Goal: Use online tool/utility: Utilize a website feature to perform a specific function

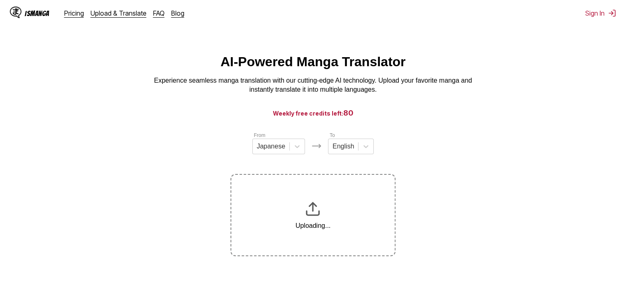
scroll to position [102, 0]
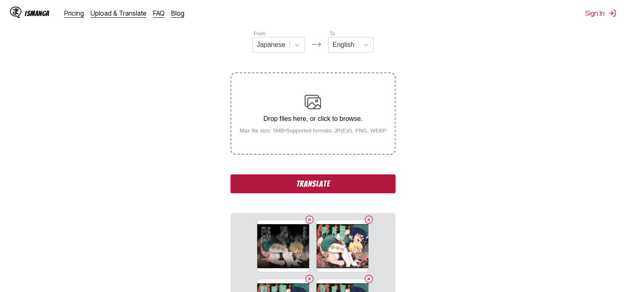
click at [376, 188] on button "Translate" at bounding box center [312, 183] width 165 height 19
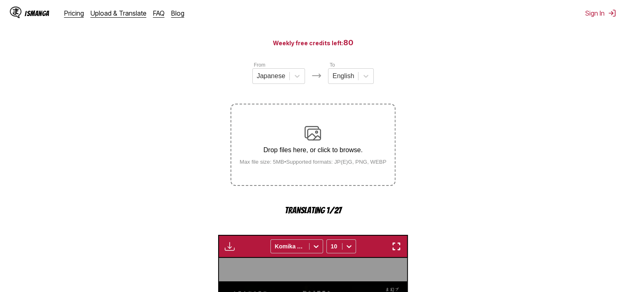
scroll to position [46, 0]
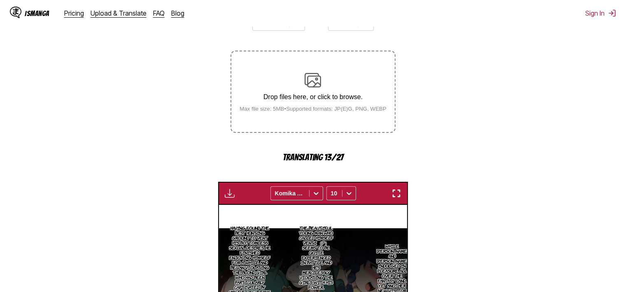
scroll to position [82, 0]
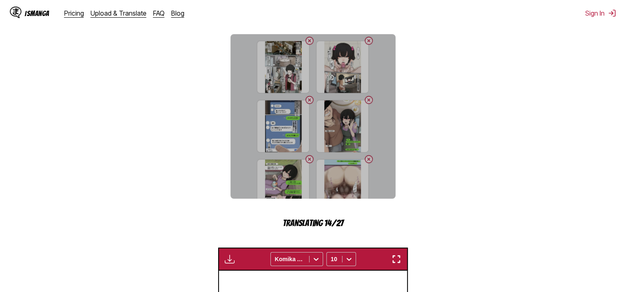
scroll to position [370, 0]
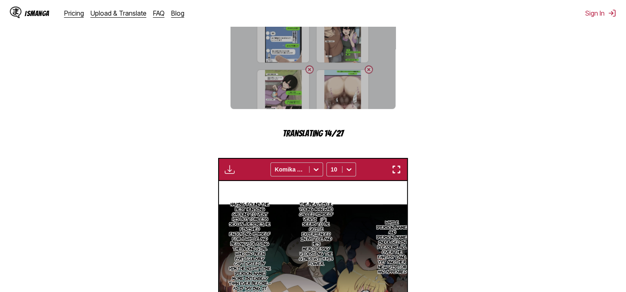
click at [396, 170] on img "button" at bounding box center [396, 170] width 10 height 10
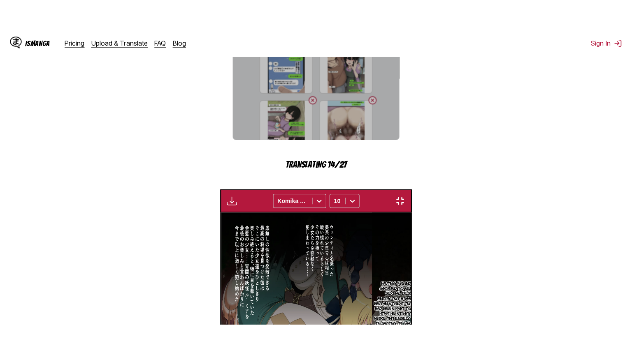
scroll to position [230, 0]
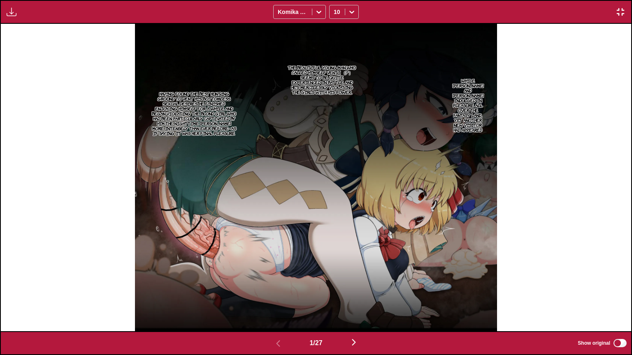
click at [468, 109] on p "While [PERSON_NAME] and [PERSON_NAME] indulged in pleasure all over the fantasy…" at bounding box center [468, 105] width 36 height 58
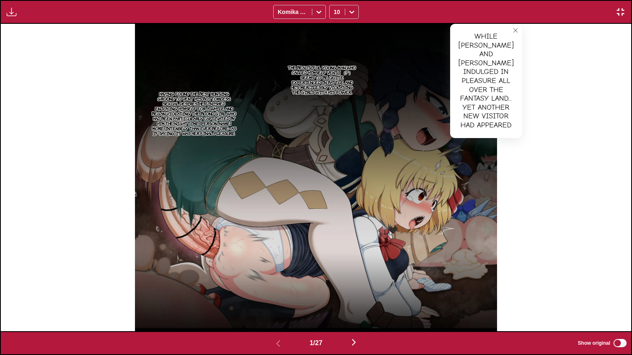
click at [314, 81] on p "The beautiful young man who called himself Venti （?） seems to be quite experien…" at bounding box center [322, 79] width 72 height 33
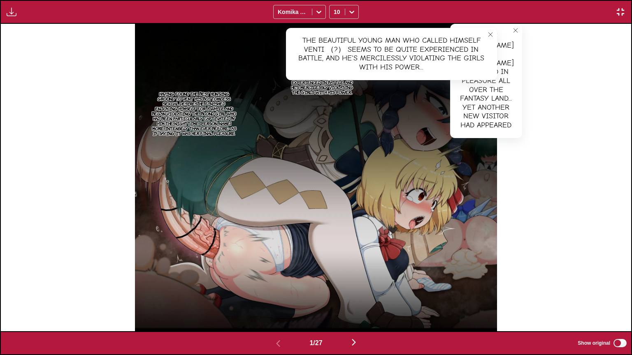
click at [207, 123] on p "Having found the best hunting ground to vent his bottomless sexual desires, he …" at bounding box center [194, 114] width 88 height 48
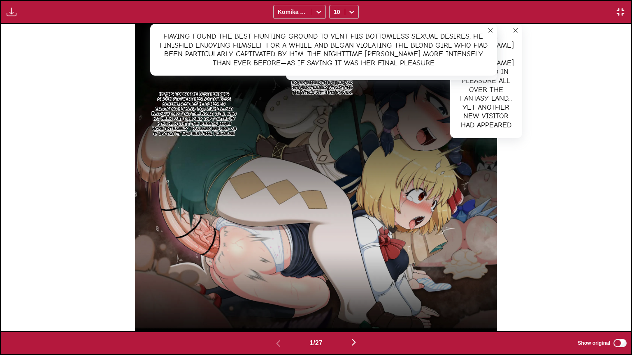
click at [493, 28] on button "close-tooltip" at bounding box center [490, 30] width 13 height 13
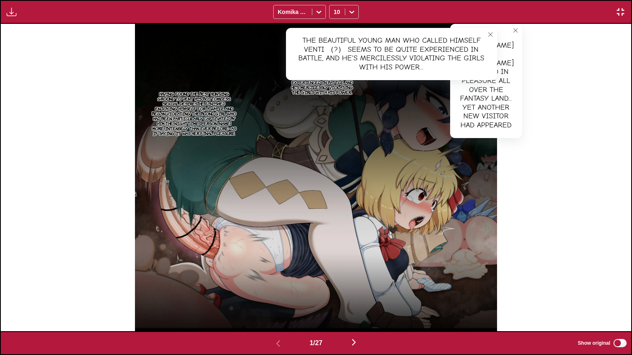
click at [493, 28] on button "close-tooltip" at bounding box center [490, 34] width 13 height 13
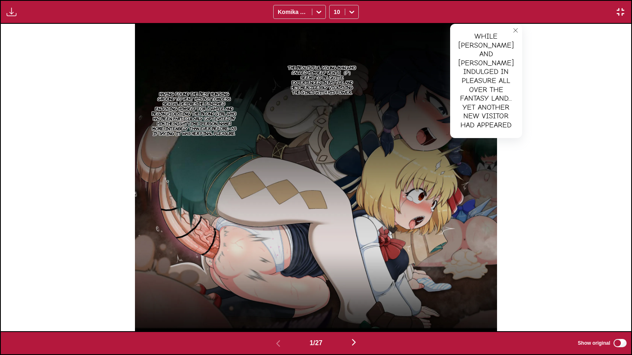
click at [512, 29] on icon "close-tooltip" at bounding box center [515, 31] width 6 height 6
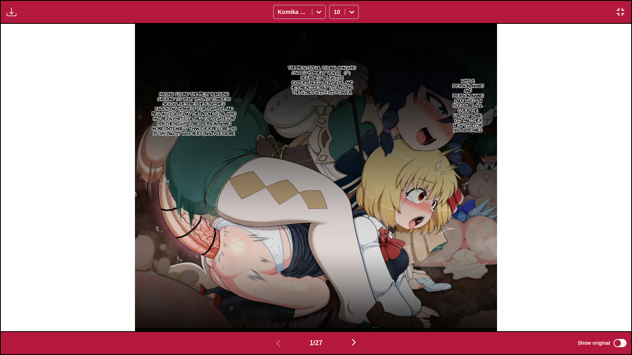
click at [193, 93] on p "Having found the best hunting ground to vent his bottomless sexual desires, he …" at bounding box center [194, 114] width 88 height 48
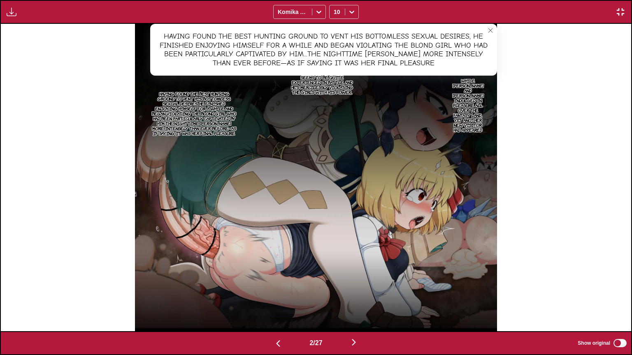
scroll to position [0, 630]
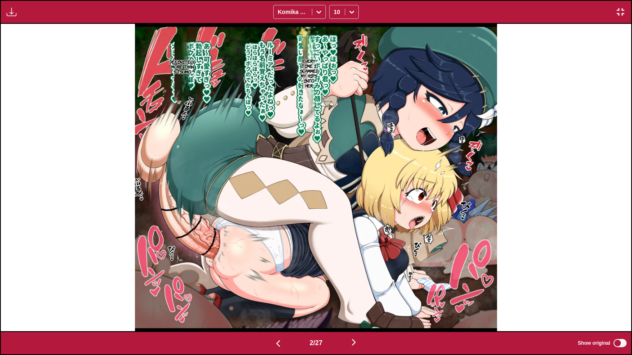
click at [324, 71] on img at bounding box center [316, 178] width 362 height 308
click at [317, 69] on p "Every time I slammed my hips into her," at bounding box center [309, 73] width 22 height 33
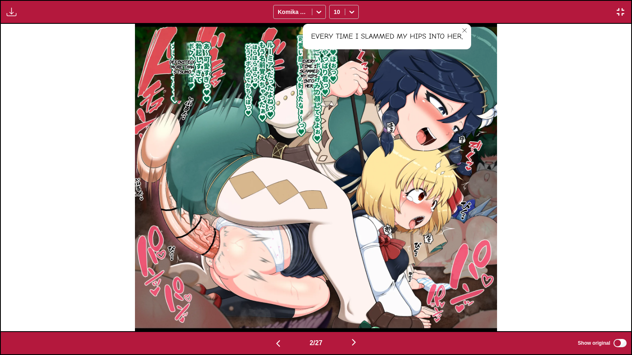
click at [183, 70] on p "Definitely more than S-tsumo" at bounding box center [182, 67] width 29 height 18
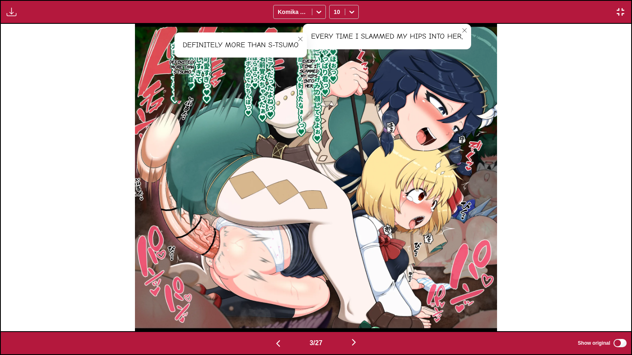
scroll to position [0, 1260]
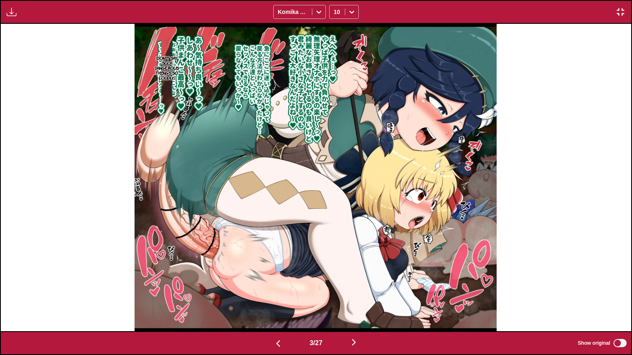
click at [171, 55] on p "(Don't say such dangerous things so loudly.)" at bounding box center [167, 68] width 28 height 28
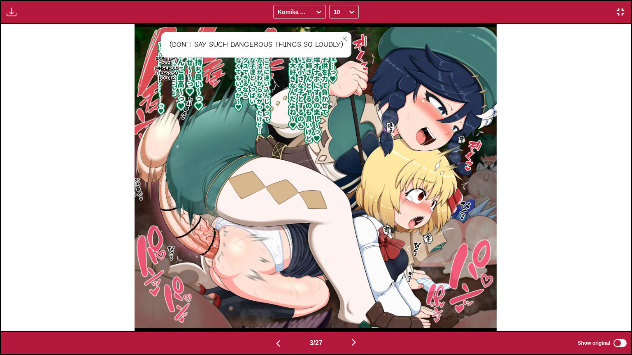
scroll to position [0, 1891]
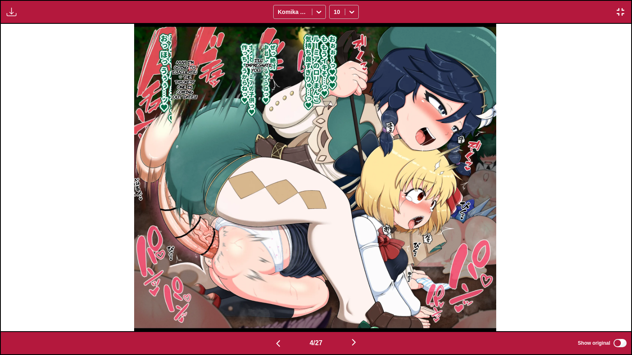
click at [178, 67] on p "Aaah, I'm going to ejaculate! ♡ The thickest one is coming out [DATE]!!" at bounding box center [185, 79] width 28 height 43
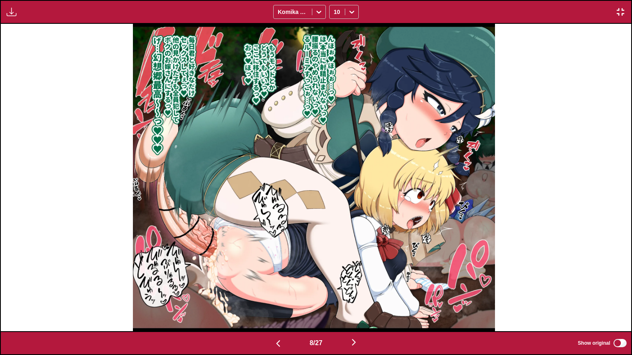
scroll to position [0, 5043]
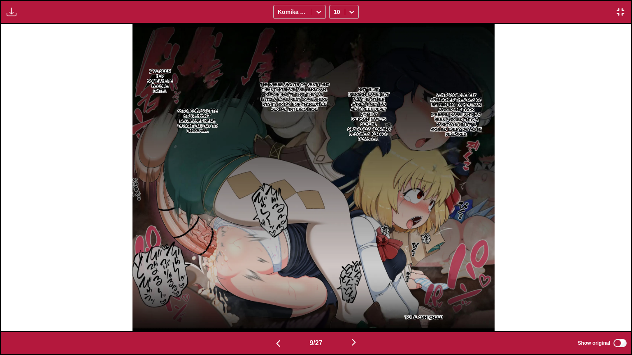
click at [457, 109] on p "Venti completely abandoned the idea of returning to his own world and took [PER…" at bounding box center [456, 114] width 60 height 48
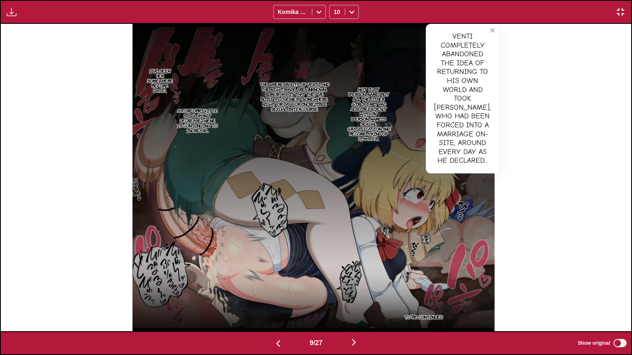
click at [377, 109] on p "Not just [PERSON_NAME], but all the other girls I met had also been dealt with …" at bounding box center [368, 114] width 47 height 58
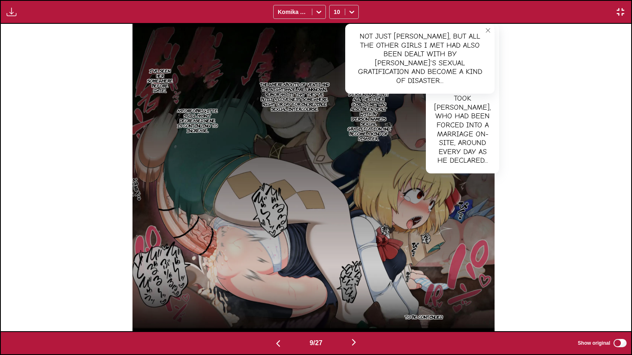
click at [301, 91] on p "The whereabouts of Venti and the Nightshade are unknown... Rumor has it that th…" at bounding box center [294, 96] width 72 height 33
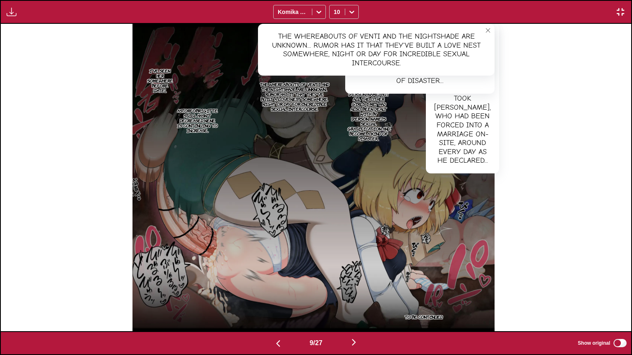
scroll to position [0, 5673]
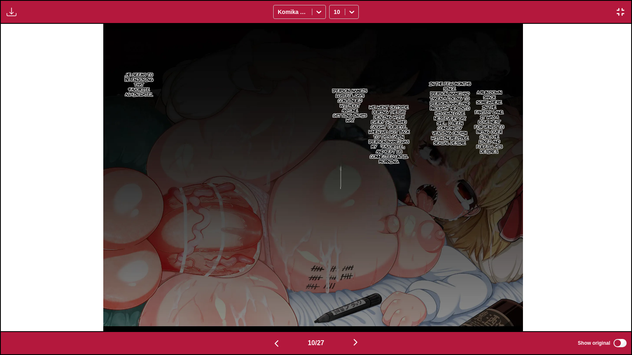
click at [499, 131] on p "A run-down shack somewhere in the fantasy land... It was a love nest for Venti …" at bounding box center [489, 121] width 34 height 67
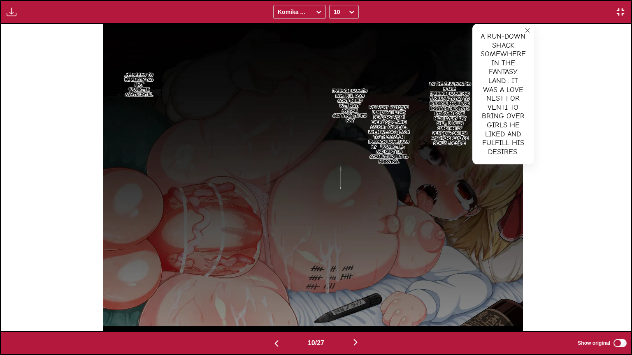
click at [462, 109] on p "In the few months since [PERSON_NAME] had taken a liking to [PERSON_NAME] and b…" at bounding box center [449, 112] width 45 height 67
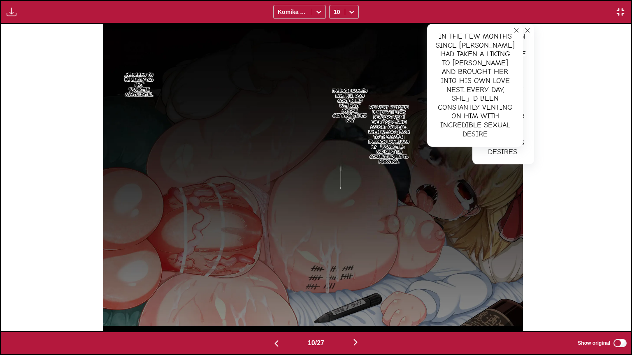
click at [396, 125] on p "We went outside during the day, dealing with every girl who caught our eye... W…" at bounding box center [388, 134] width 44 height 63
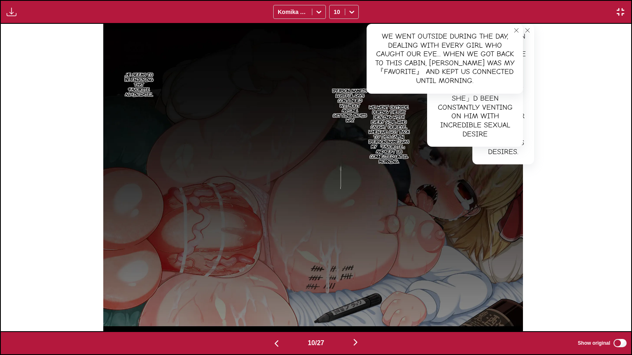
click at [344, 109] on p "[PERSON_NAME]'s lustful days continued without anyone getting in his way." at bounding box center [350, 105] width 38 height 38
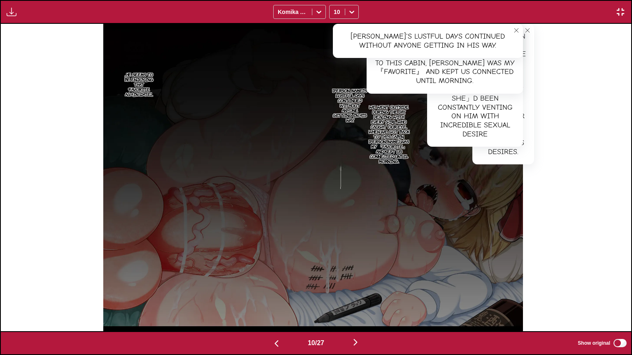
click at [141, 91] on p "...He seems to be enjoying that ❛favorite again [DATE]...." at bounding box center [139, 84] width 36 height 28
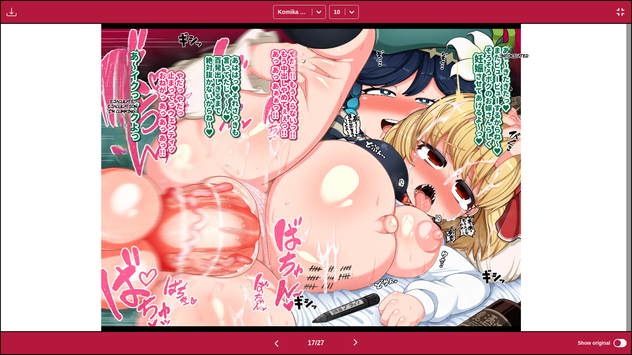
scroll to position [0, 10086]
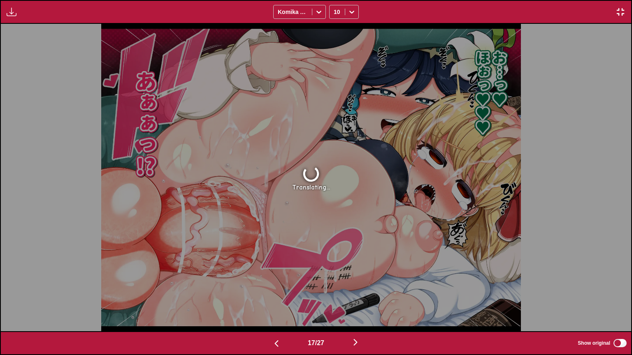
click at [620, 11] on img "button" at bounding box center [620, 12] width 10 height 10
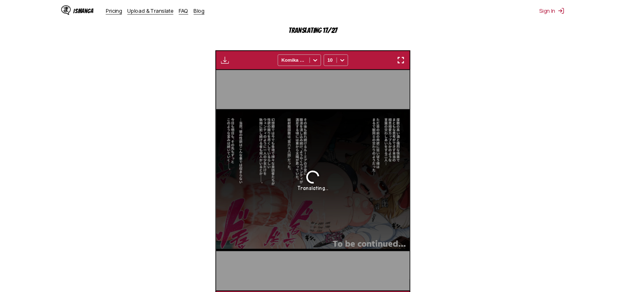
scroll to position [0, 3007]
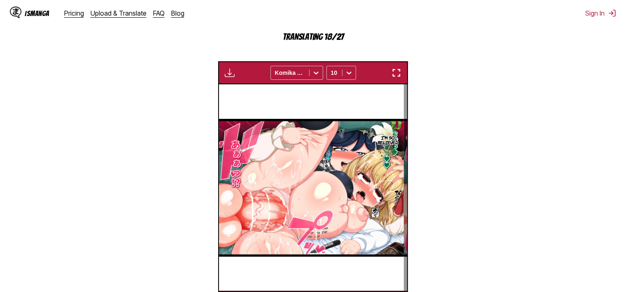
click at [398, 70] on img "button" at bounding box center [396, 73] width 10 height 10
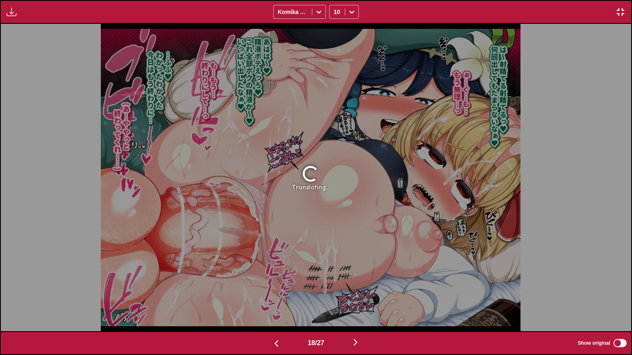
scroll to position [0, 10086]
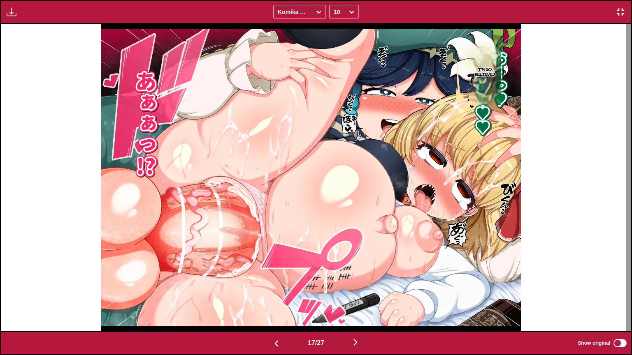
click at [619, 12] on img "button" at bounding box center [620, 12] width 10 height 10
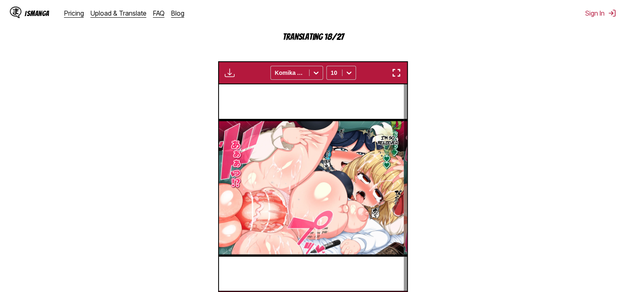
scroll to position [261, 0]
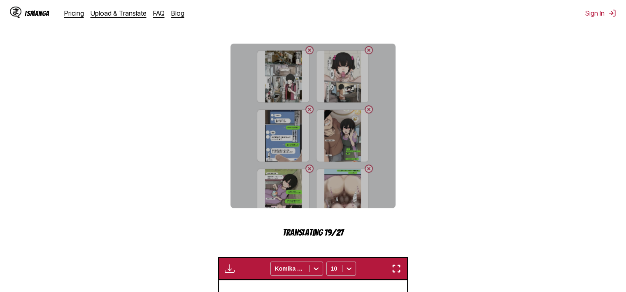
scroll to position [385, 0]
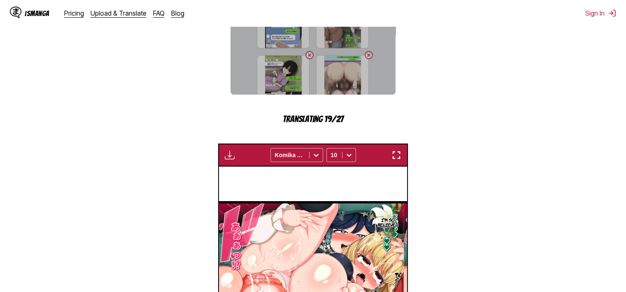
click at [396, 160] on img "button" at bounding box center [396, 155] width 10 height 10
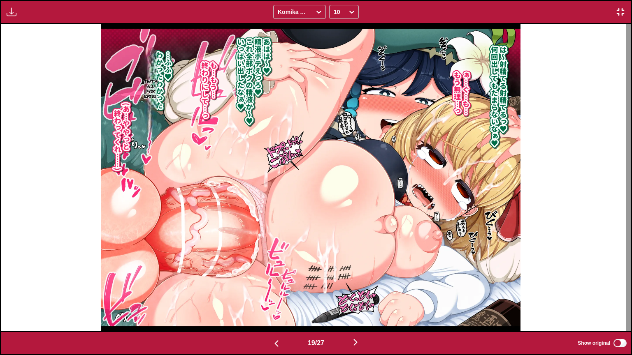
scroll to position [0, 11346]
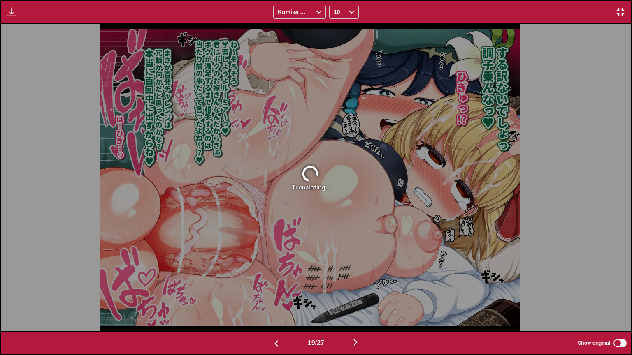
click at [620, 11] on img "button" at bounding box center [620, 12] width 10 height 10
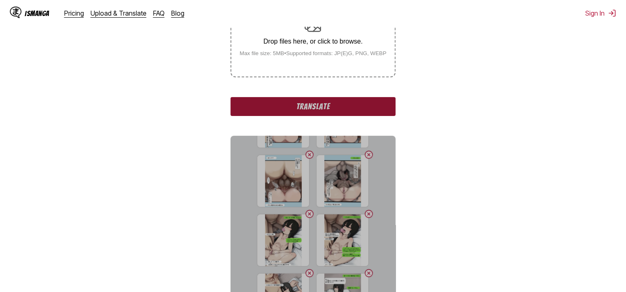
scroll to position [370, 0]
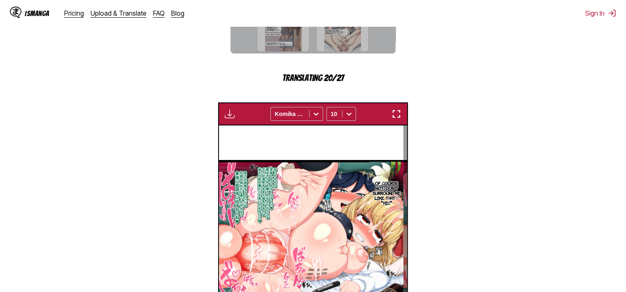
click at [393, 119] on img "button" at bounding box center [396, 114] width 10 height 10
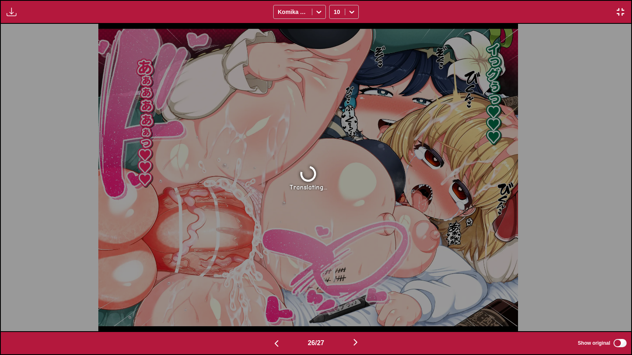
scroll to position [0, 16389]
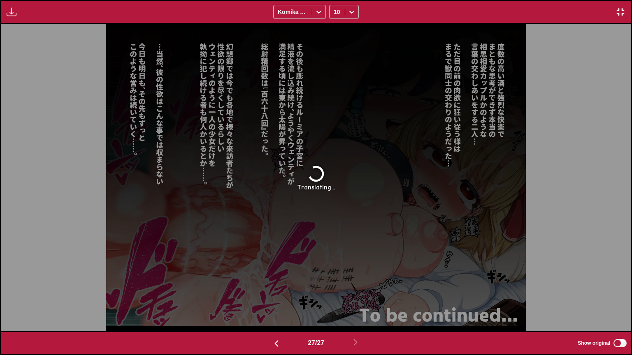
click at [619, 12] on img "button" at bounding box center [620, 12] width 10 height 10
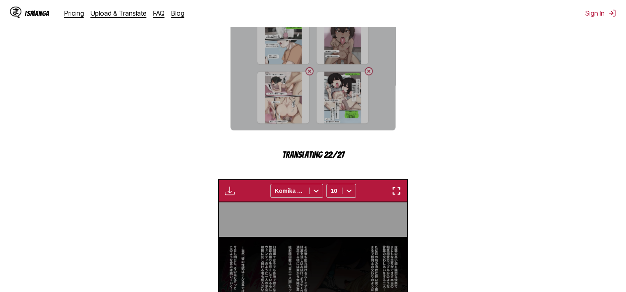
scroll to position [484, 0]
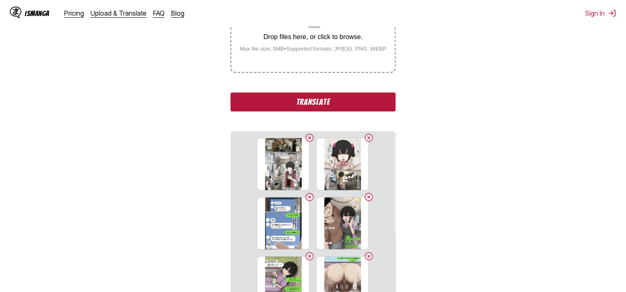
scroll to position [184, 0]
click at [357, 106] on button "Translate" at bounding box center [312, 101] width 165 height 19
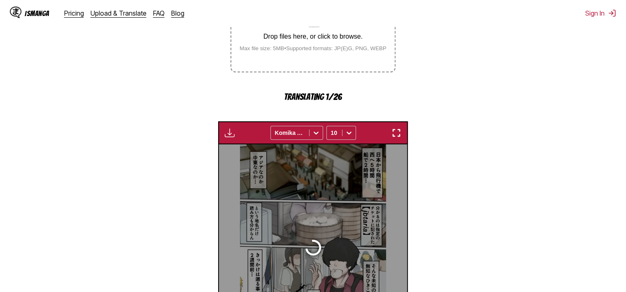
scroll to position [252, 0]
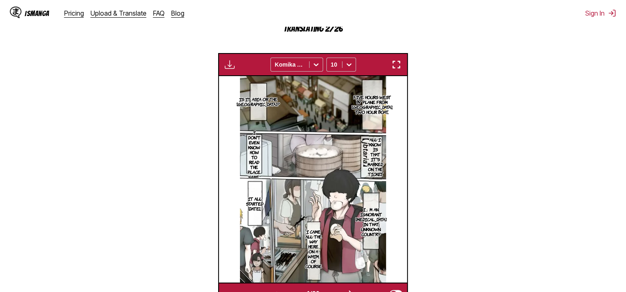
click at [400, 61] on img "button" at bounding box center [396, 65] width 10 height 10
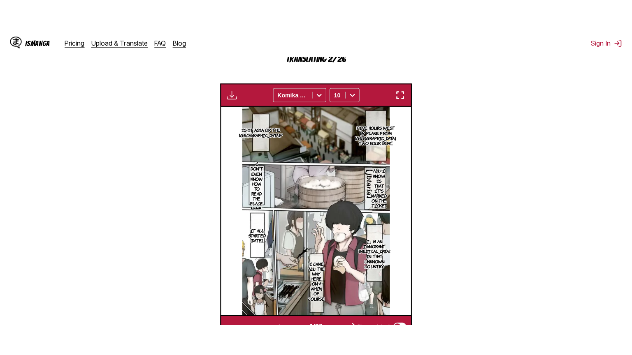
scroll to position [95, 0]
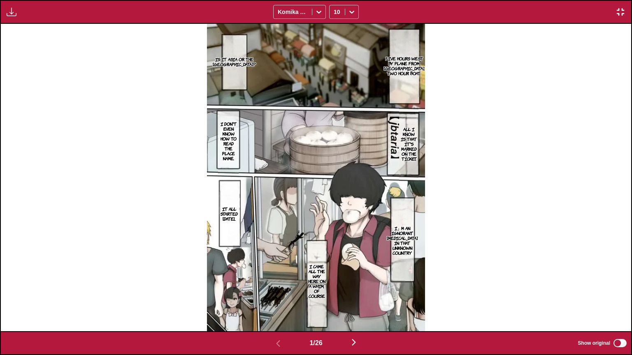
click at [396, 54] on p "Five hours west by plane from Japan, two hour boat..." at bounding box center [404, 65] width 44 height 23
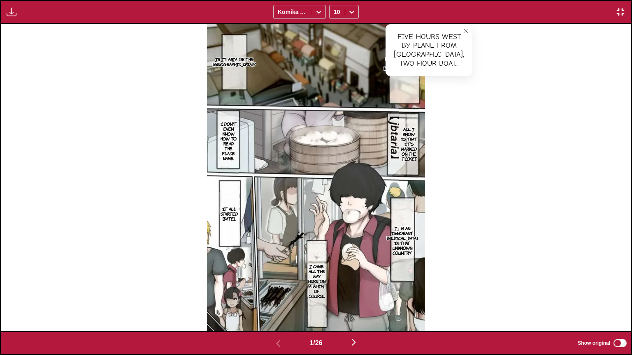
click at [459, 32] on button "close-tooltip" at bounding box center [465, 30] width 13 height 13
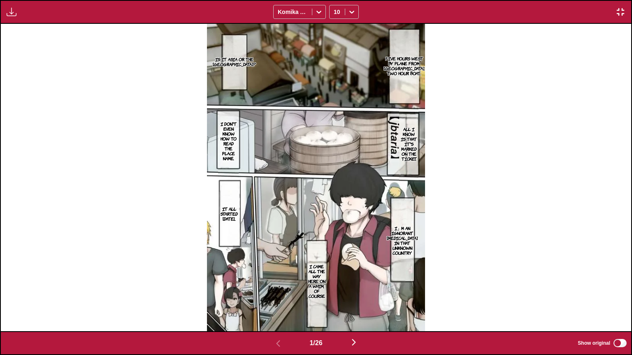
click at [224, 68] on p "Is it Asia or the Middle East?" at bounding box center [234, 61] width 46 height 13
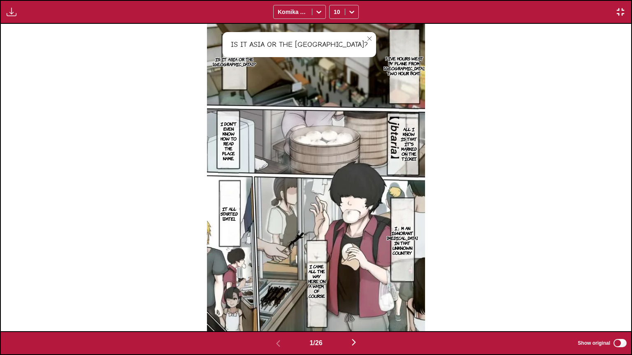
click at [396, 135] on img at bounding box center [316, 178] width 218 height 308
click at [411, 139] on p "All I know is that it's marked on the ticket." at bounding box center [408, 144] width 19 height 38
click at [232, 138] on p "I don't even know how to read the place name." at bounding box center [228, 141] width 21 height 43
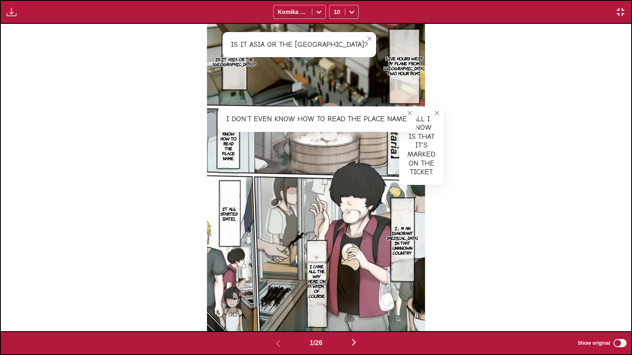
click at [407, 232] on p "I」m an ignorant hikikomori in that unknown country" at bounding box center [402, 240] width 34 height 33
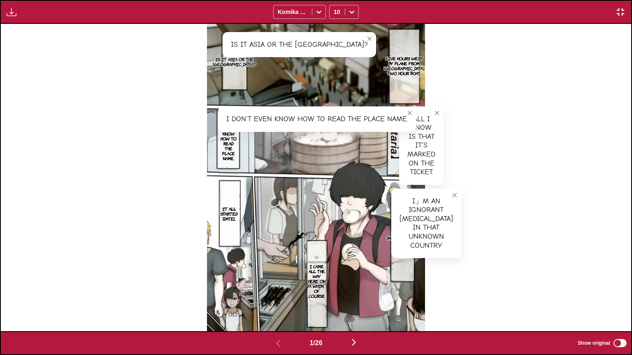
click at [320, 279] on p "I came all the way here on a whim, of course" at bounding box center [316, 281] width 21 height 38
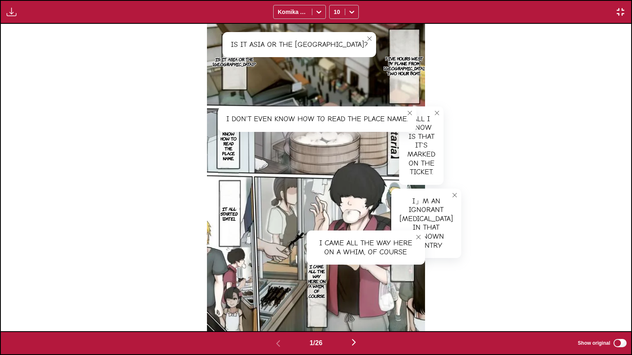
click at [232, 211] on p "It all started two weeks ago..." at bounding box center [229, 214] width 23 height 18
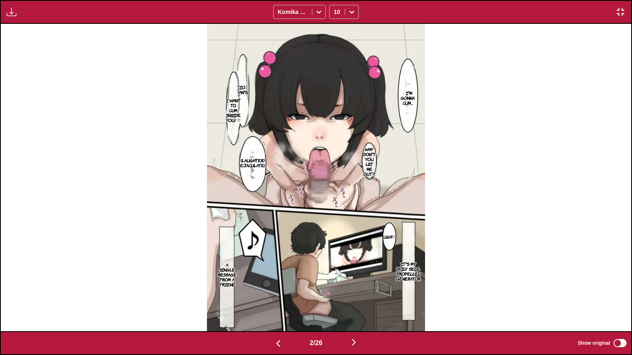
scroll to position [0, 1260]
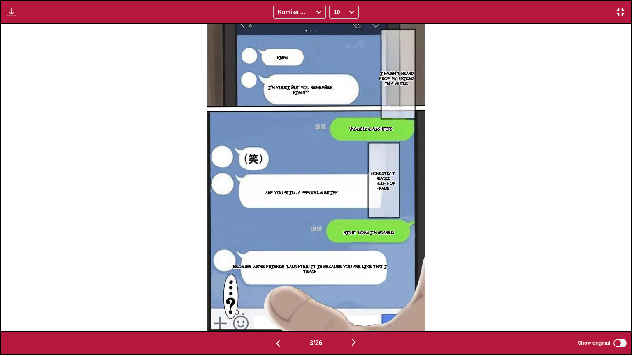
click at [401, 72] on p "I haven't heard from my friend in a while." at bounding box center [396, 78] width 42 height 18
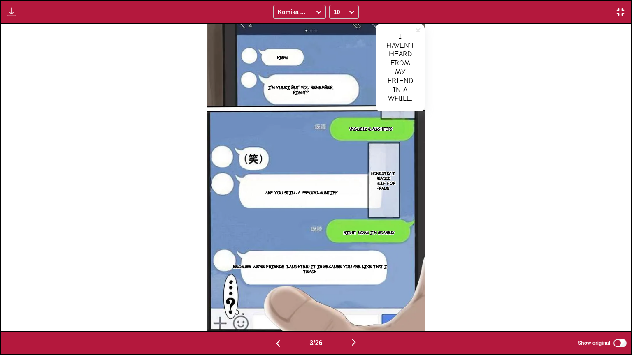
click at [287, 64] on img at bounding box center [315, 178] width 218 height 308
click at [283, 58] on p "Hisa!!" at bounding box center [282, 57] width 14 height 8
click at [314, 92] on p "I'm yuuki, but you remember... right?" at bounding box center [300, 89] width 83 height 13
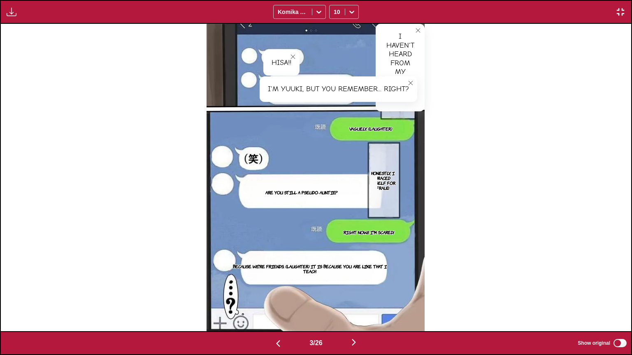
click at [364, 129] on p "Vaguely. (laughter)" at bounding box center [371, 129] width 46 height 8
click at [384, 185] on p "Honestly, I braced myself for fraud." at bounding box center [382, 180] width 32 height 23
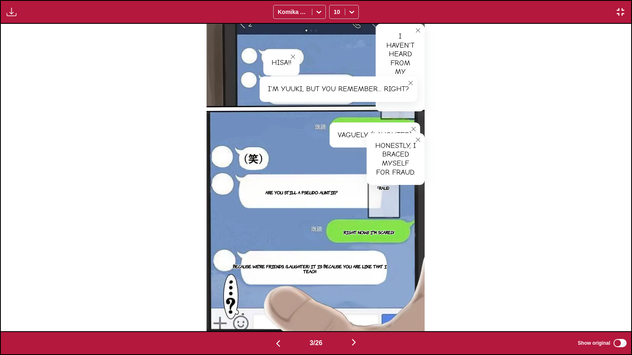
click at [298, 194] on p "Are you still a pseudo-auntie?" at bounding box center [301, 192] width 75 height 8
click at [368, 228] on p "Right now!! I'm scared!" at bounding box center [369, 232] width 54 height 8
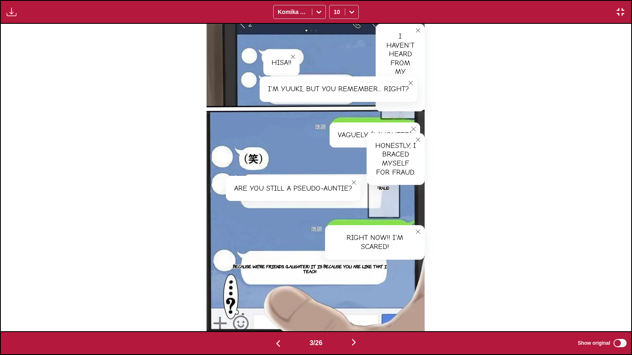
click at [336, 264] on p "Because we're friends. (laughter) It is because you are like that I teach" at bounding box center [309, 268] width 161 height 13
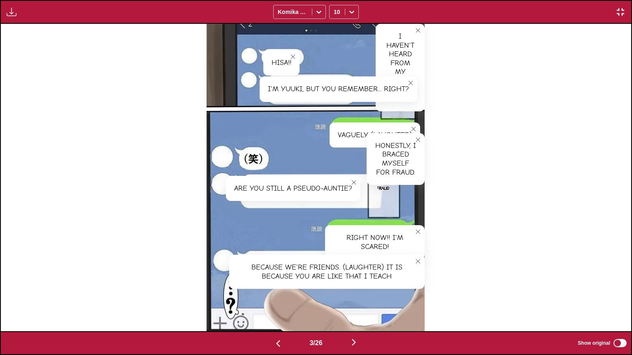
scroll to position [0, 1891]
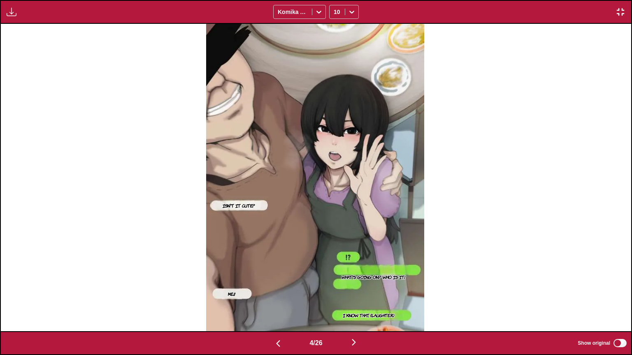
click at [246, 207] on p "Isn't it cute?" at bounding box center [239, 206] width 36 height 8
click at [365, 275] on p "What's going on? Who is it!" at bounding box center [373, 277] width 67 height 8
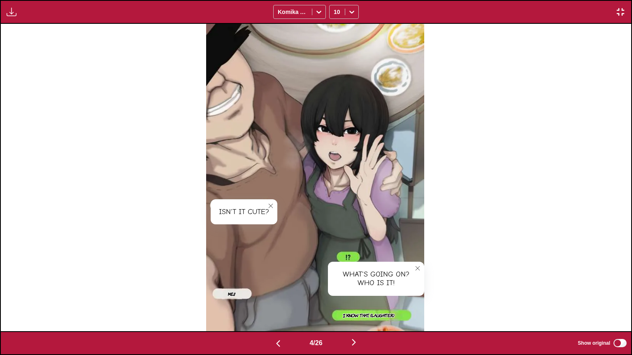
click at [364, 292] on p "I know that. (laughter)" at bounding box center [368, 315] width 55 height 8
click at [234, 292] on p "Me!!" at bounding box center [231, 294] width 11 height 8
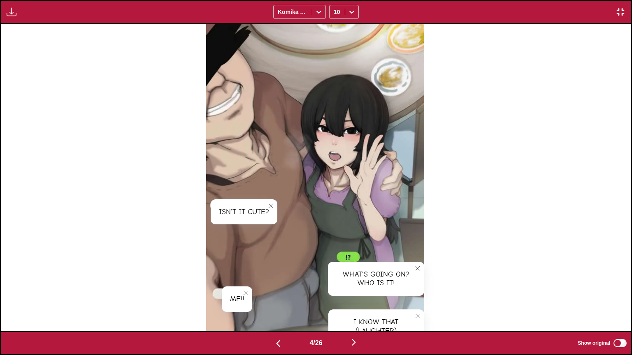
scroll to position [0, 2521]
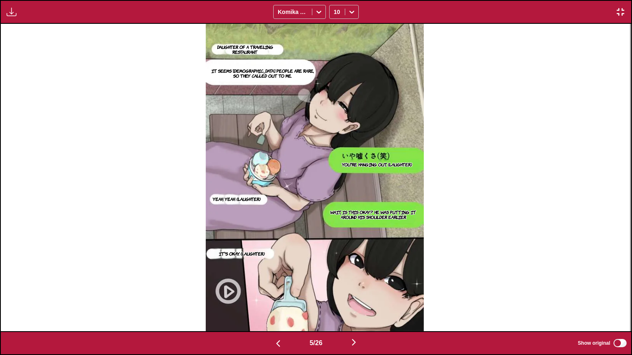
click at [249, 48] on p "Daughter of a traveling restaurant" at bounding box center [244, 49] width 67 height 13
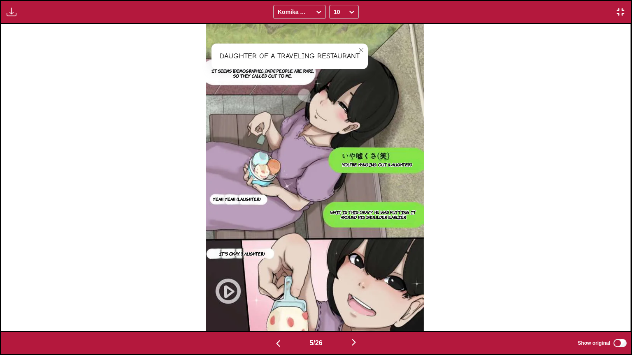
click at [255, 71] on p "It seems Japanese people are rare, so they called out to me." at bounding box center [262, 73] width 112 height 13
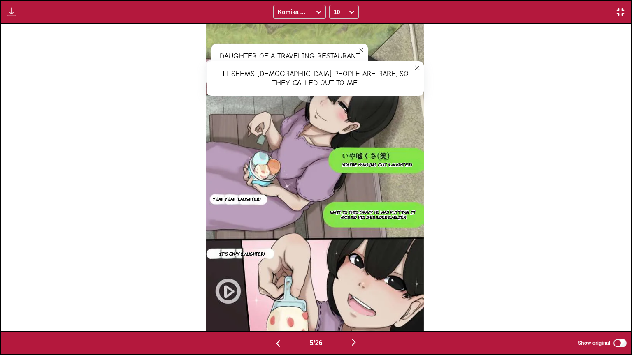
click at [354, 144] on img at bounding box center [315, 178] width 218 height 308
click at [358, 155] on img at bounding box center [315, 178] width 218 height 308
click at [363, 163] on p "You're hanging out. (laughter)" at bounding box center [376, 164] width 73 height 8
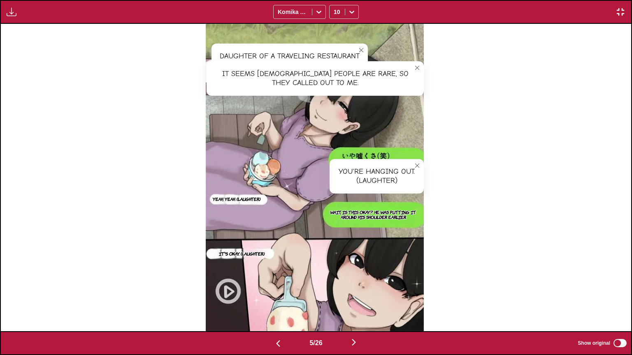
click at [372, 222] on section "Wait, is this okay? He was putting it around his shoulder earlier" at bounding box center [373, 215] width 101 height 22
click at [360, 218] on p "Wait, is this okay? He was putting it around his shoulder earlier" at bounding box center [373, 214] width 101 height 13
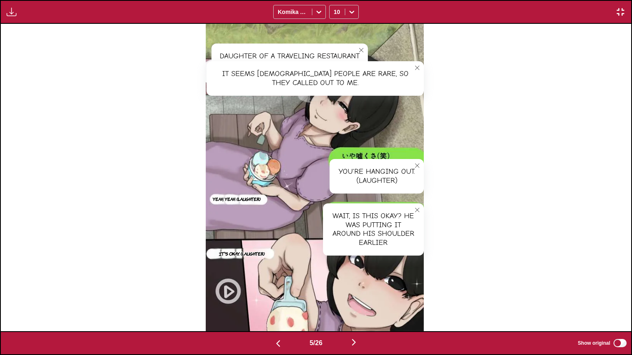
click at [257, 202] on p "Yeah, yeah. (laughter)" at bounding box center [236, 199] width 51 height 8
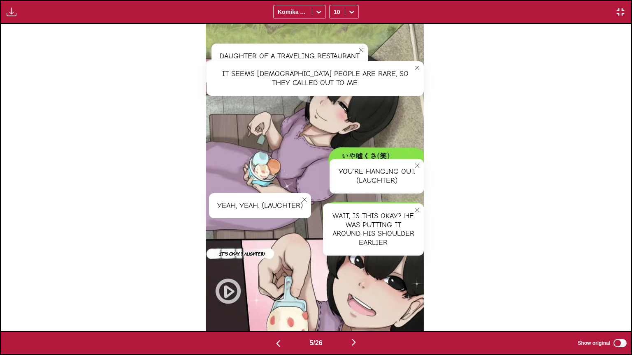
click at [256, 250] on p "It's okay. (laughter)" at bounding box center [241, 254] width 49 height 8
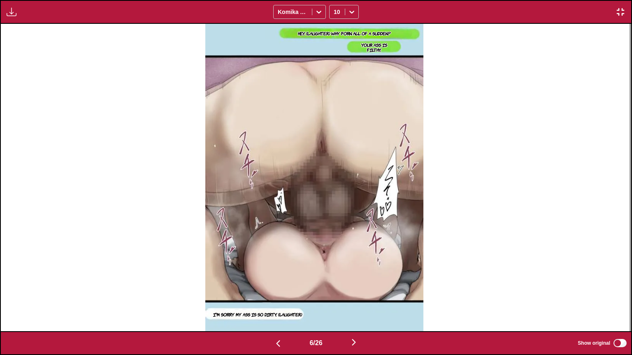
click at [314, 37] on p "Hey. (laughter) Why porn all of a sudden?" at bounding box center [344, 33] width 96 height 8
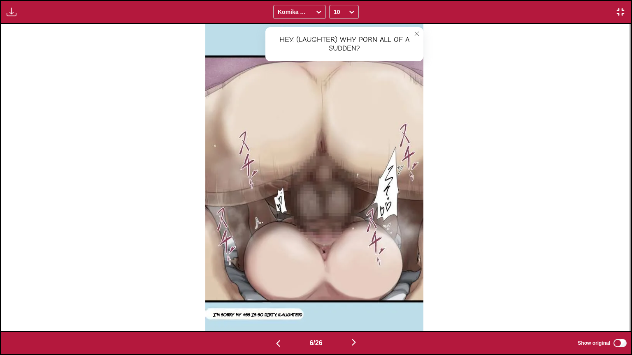
click at [416, 35] on icon "close-tooltip" at bounding box center [417, 34] width 6 height 6
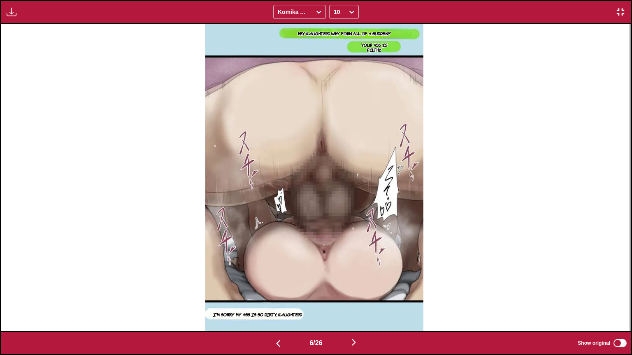
click at [378, 44] on p "Your ass is filthy." at bounding box center [374, 47] width 38 height 13
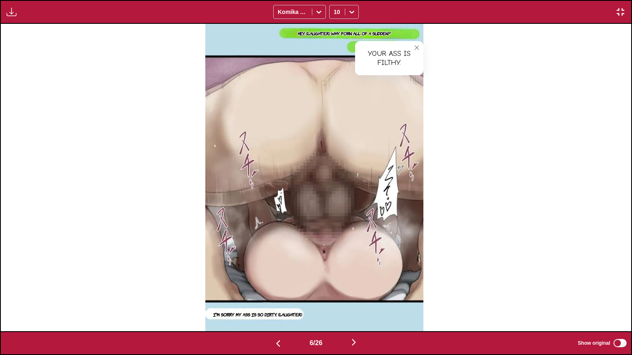
click at [284, 292] on p "I'm sorry my ass is so dirty. (laughter)" at bounding box center [257, 314] width 92 height 8
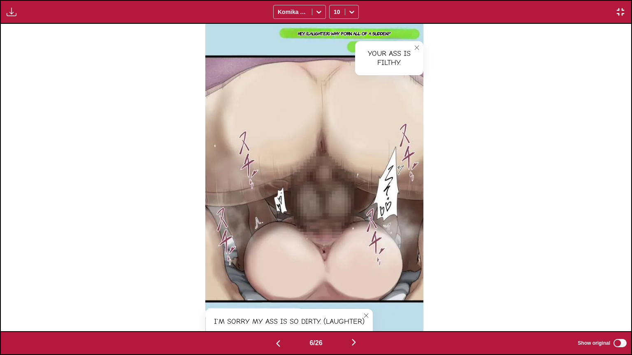
scroll to position [0, 3782]
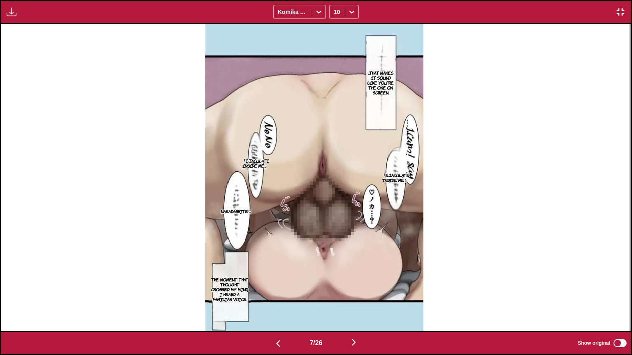
click at [381, 74] on p "...That makes it sound like you're the one on screen." at bounding box center [381, 83] width 34 height 28
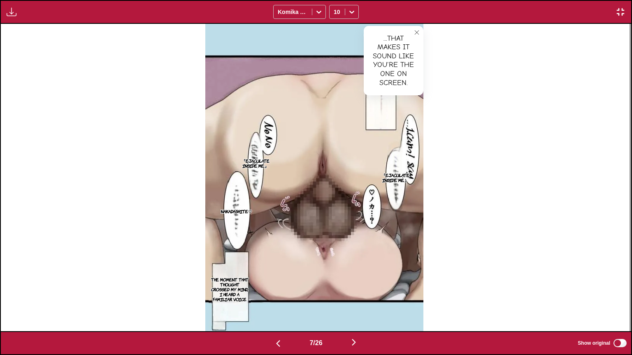
click at [399, 180] on p "『Ejaculate inside me.』" at bounding box center [395, 177] width 31 height 13
click at [268, 167] on p "『Ejaculate inside me.』" at bounding box center [255, 163] width 31 height 13
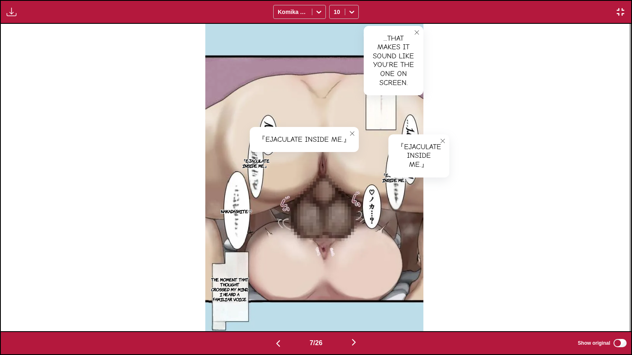
click at [237, 210] on p "Nakadashite♡" at bounding box center [236, 211] width 34 height 8
click at [248, 283] on p "The moment that thought crossed my mind, I heard a familiar voice" at bounding box center [230, 290] width 42 height 28
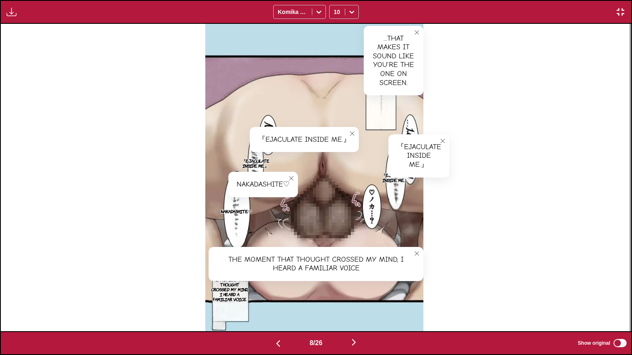
scroll to position [0, 4412]
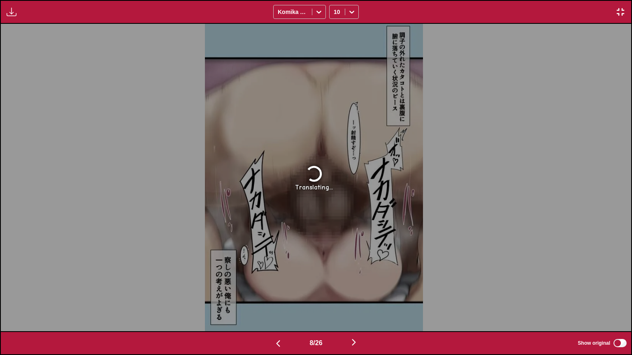
click at [622, 9] on img "button" at bounding box center [620, 12] width 10 height 10
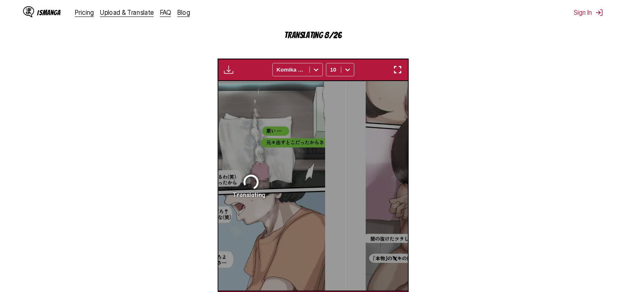
scroll to position [0, 1316]
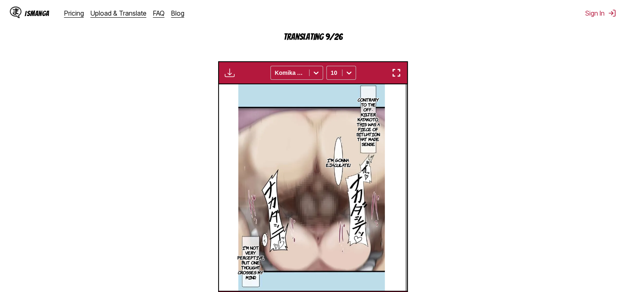
click at [398, 72] on img "button" at bounding box center [396, 73] width 10 height 10
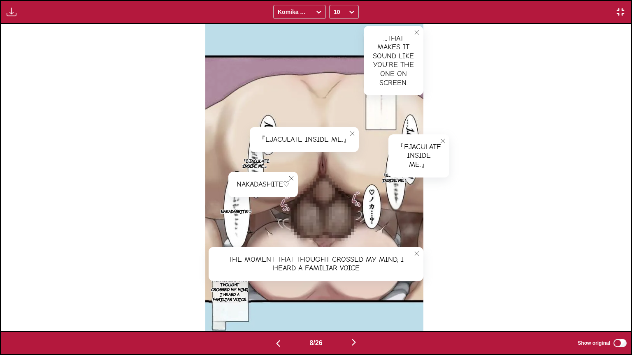
scroll to position [0, 4412]
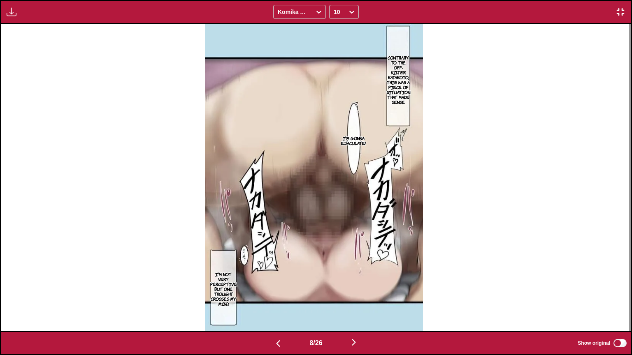
click at [406, 65] on p "Contrary to the off-kilter katakoto, this was a piece of situation that made se…" at bounding box center [398, 79] width 27 height 53
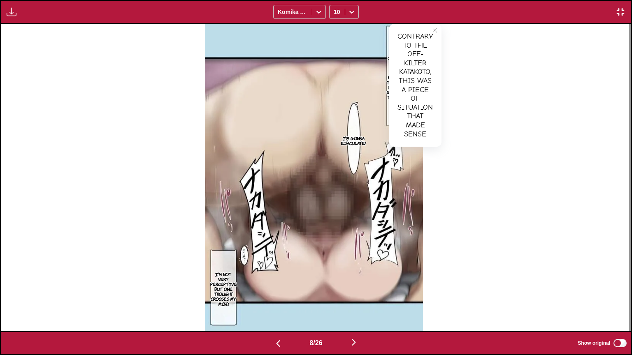
click at [621, 11] on img "button" at bounding box center [620, 12] width 10 height 10
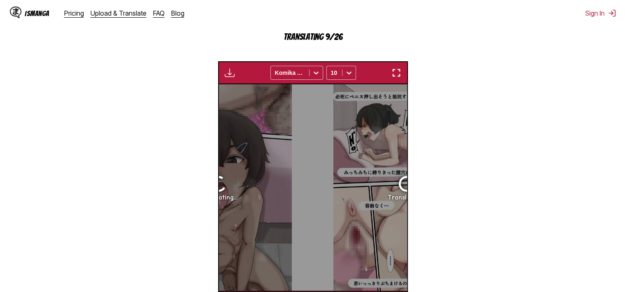
scroll to position [0, 1316]
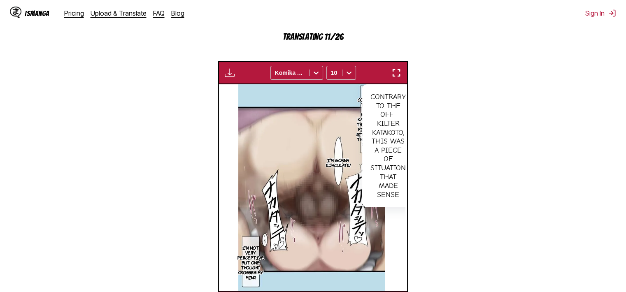
click at [390, 74] on button "button" at bounding box center [396, 72] width 15 height 11
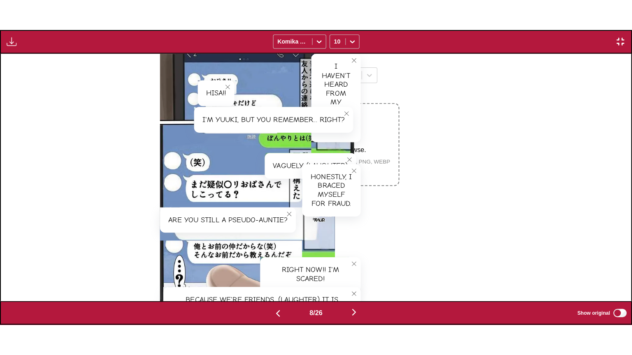
scroll to position [0, 4412]
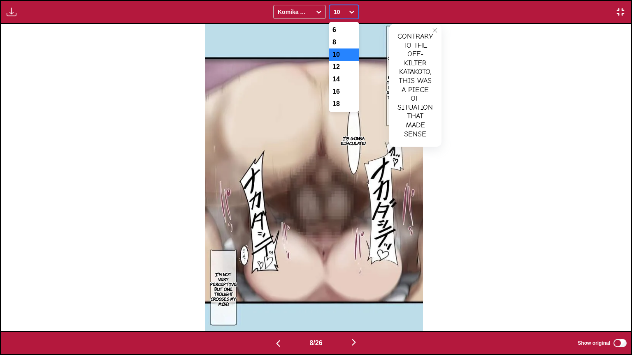
click at [342, 13] on div "10" at bounding box center [336, 12] width 15 height 12
click at [337, 72] on div "12" at bounding box center [344, 67] width 30 height 12
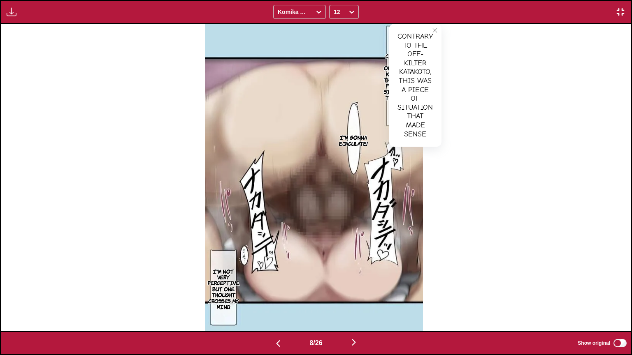
click at [301, 80] on img at bounding box center [314, 178] width 218 height 308
click at [431, 35] on button "close-tooltip" at bounding box center [434, 30] width 13 height 13
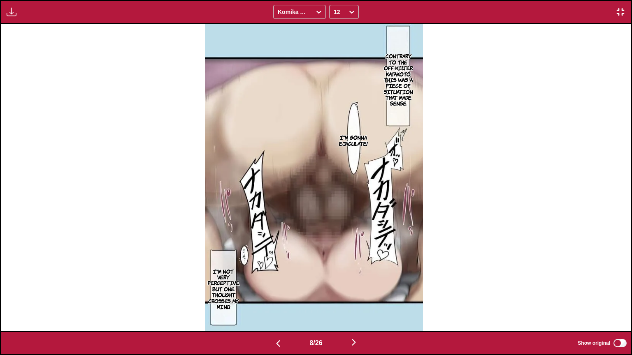
click at [221, 279] on p "I'm not very perceptive, but one thought crosses my mind." at bounding box center [223, 289] width 35 height 45
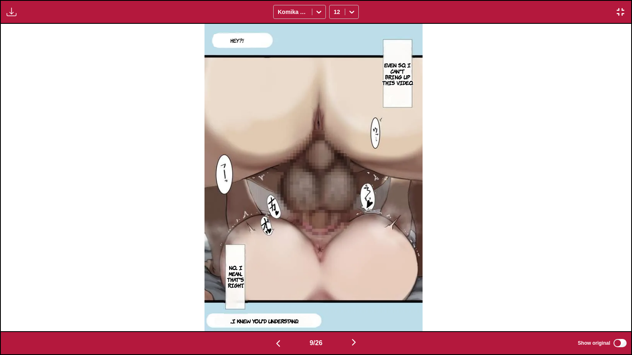
scroll to position [0, 5673]
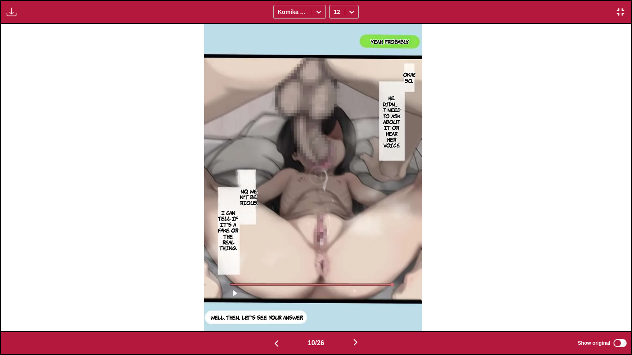
click at [250, 198] on p "I... No, we can't be serious." at bounding box center [245, 197] width 27 height 21
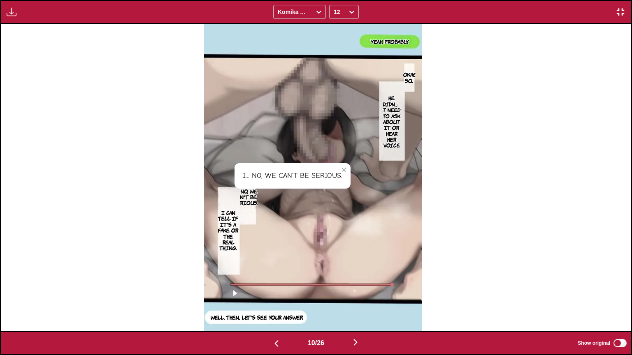
click at [237, 225] on p "I can tell if it's a fake or the real thing." at bounding box center [228, 230] width 24 height 45
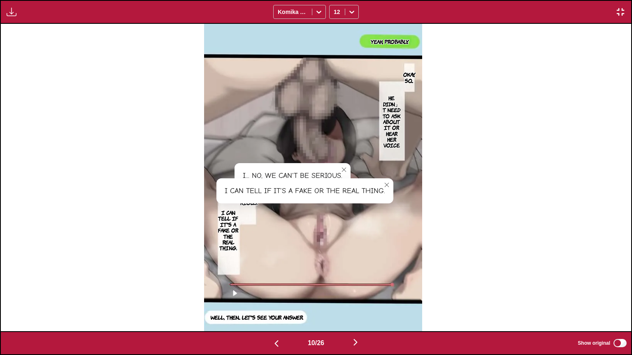
click at [387, 185] on icon "close-tooltip" at bounding box center [387, 185] width 6 height 6
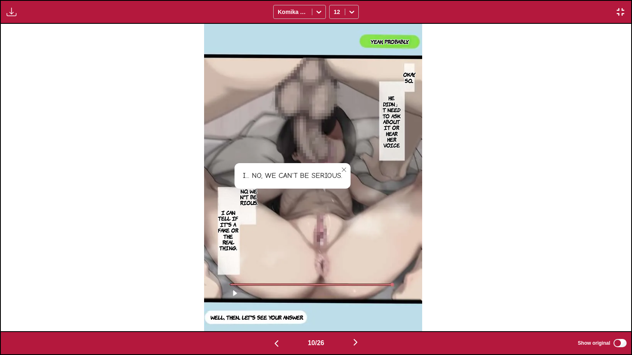
click at [345, 170] on icon "close-tooltip" at bounding box center [344, 170] width 6 height 6
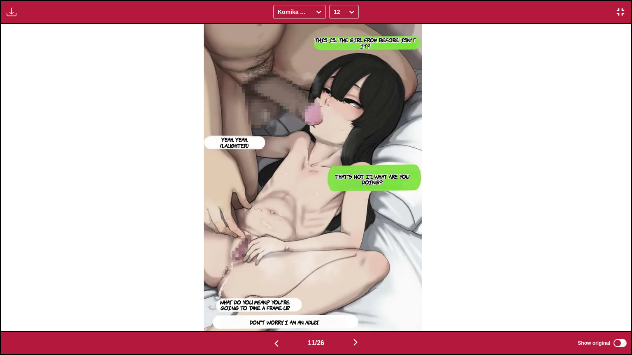
scroll to position [0, 6934]
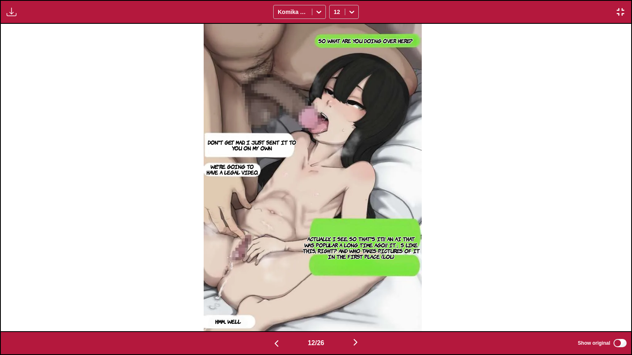
click at [387, 242] on p "Actually... I see, so that's it!! An AI that was popular a long time ago!! It」s…" at bounding box center [361, 247] width 121 height 27
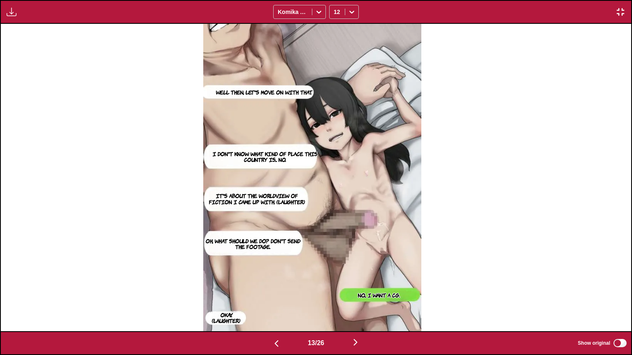
scroll to position [0, 8195]
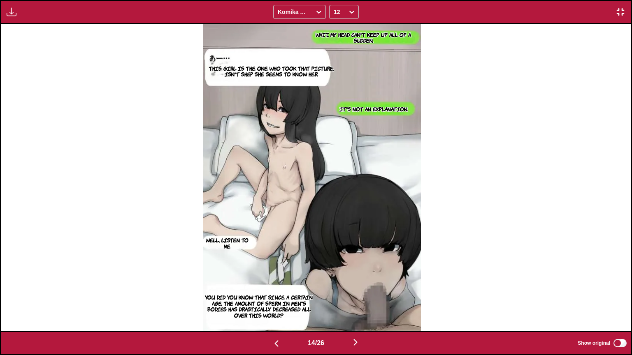
click at [377, 38] on p "Wait... My head can't keep up all of a sudden." at bounding box center [363, 37] width 115 height 15
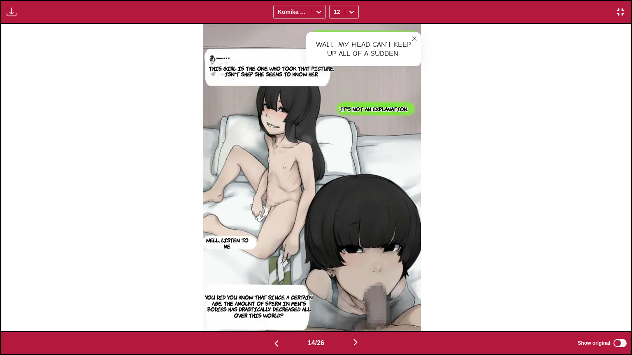
click at [415, 41] on icon "close-tooltip" at bounding box center [414, 39] width 6 height 6
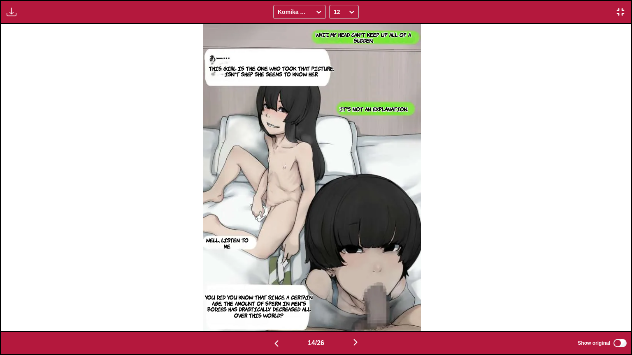
click at [252, 81] on section "This girl is the one who took that picture, isn't she? She seems to know her." at bounding box center [271, 71] width 136 height 23
click at [259, 75] on p "This girl is the one who took that picture, isn't she? She seems to know her." at bounding box center [271, 71] width 136 height 15
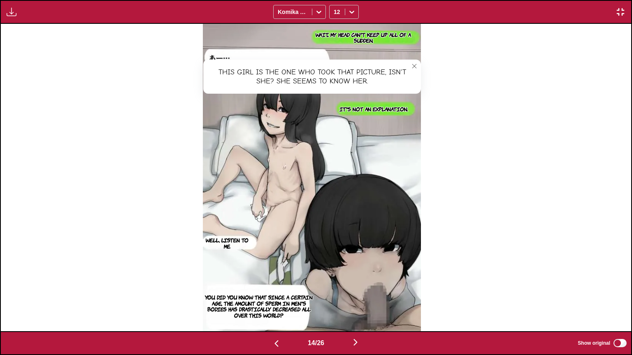
click at [421, 66] on button "close-tooltip" at bounding box center [414, 66] width 13 height 13
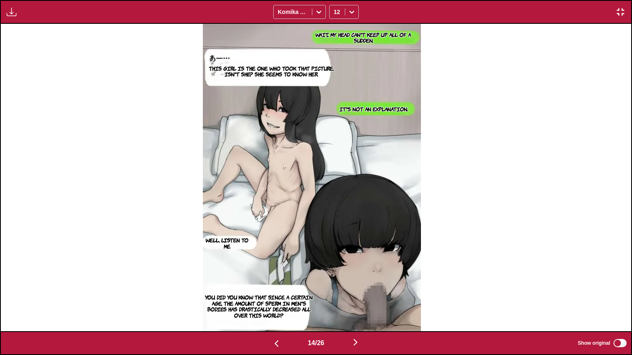
click at [624, 292] on div "14 / 26 Show original" at bounding box center [316, 343] width 632 height 24
click at [270, 292] on p "You. Did you know that since a certain age, the amount of sperm in men's bodies…" at bounding box center [258, 306] width 111 height 27
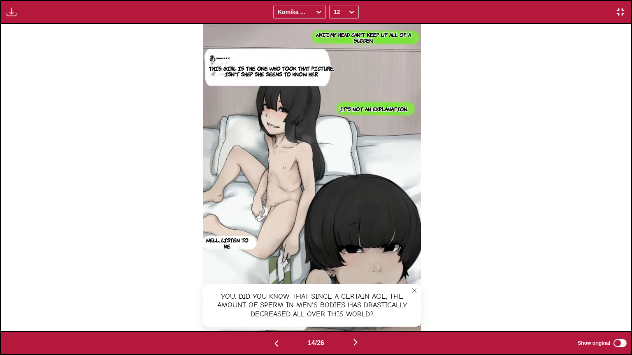
scroll to position [0, 8825]
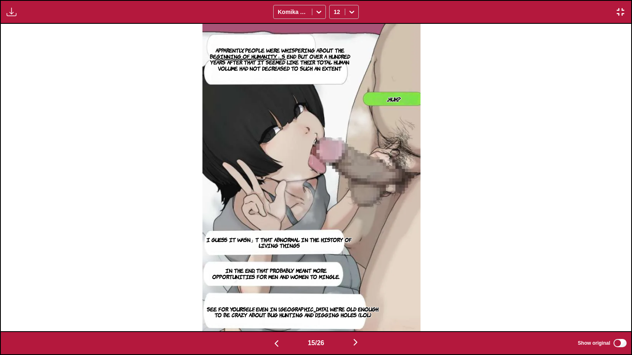
click at [275, 46] on p "Apparently, people were whispering about the beginning of humanity」s end but ov…" at bounding box center [280, 59] width 154 height 27
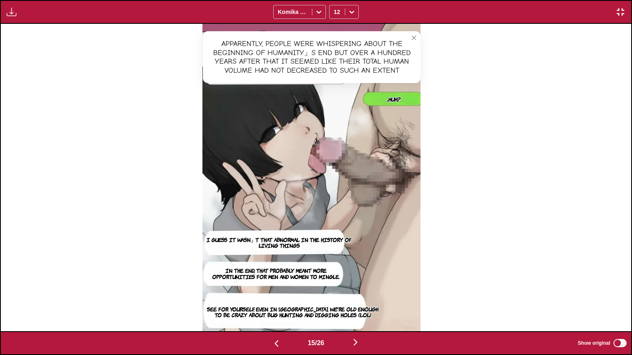
scroll to position [0, 9455]
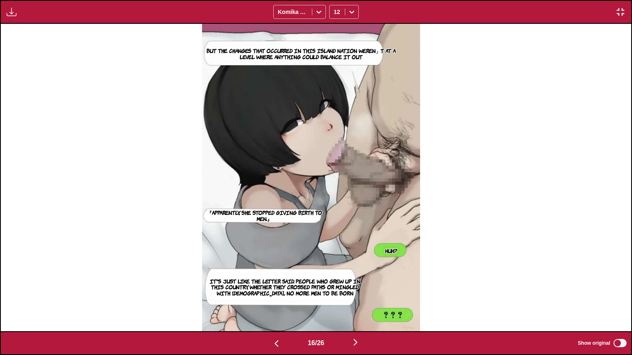
click at [349, 62] on section "But the changes that occurred in this island nation weren」t at a level where an…" at bounding box center [300, 54] width 197 height 22
click at [348, 53] on p "But the changes that occurred in this island nation weren」t at a level where an…" at bounding box center [300, 53] width 197 height 15
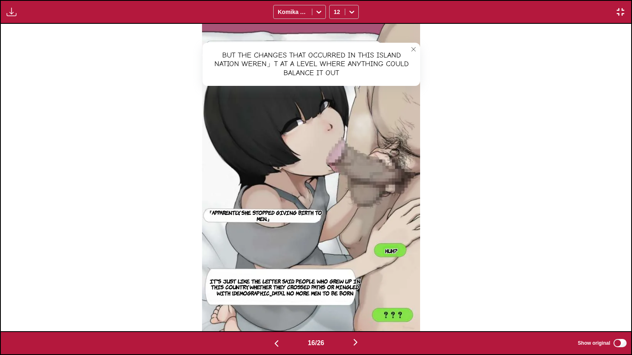
click at [415, 48] on icon "close-tooltip" at bounding box center [413, 49] width 4 height 4
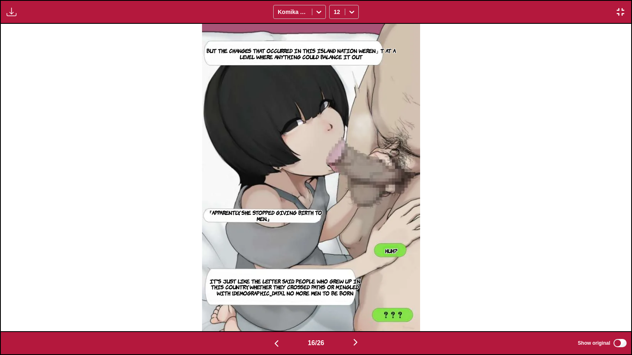
click at [266, 217] on p "『Apparently, she stopped giving birth to men.』" at bounding box center [264, 215] width 124 height 15
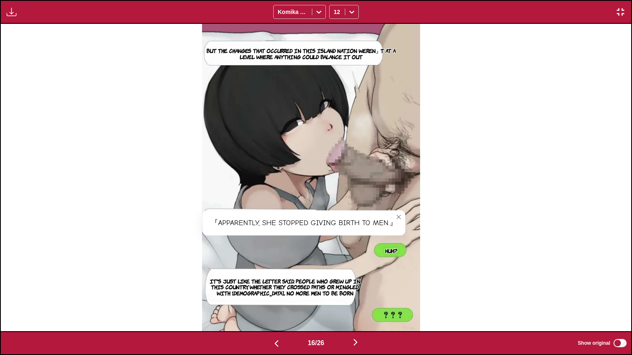
click at [401, 217] on icon "close-tooltip" at bounding box center [399, 217] width 6 height 6
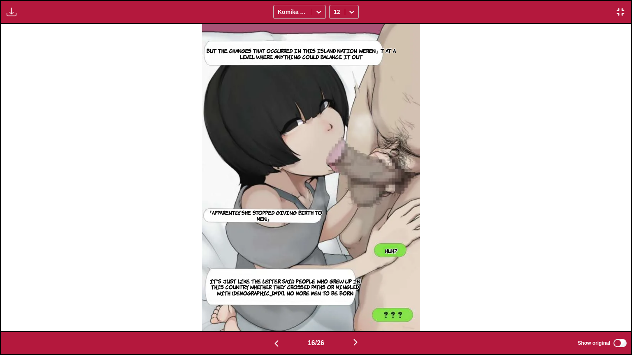
click at [302, 279] on p "It's just like the letter said. People who grew up in this country, whether the…" at bounding box center [284, 287] width 165 height 21
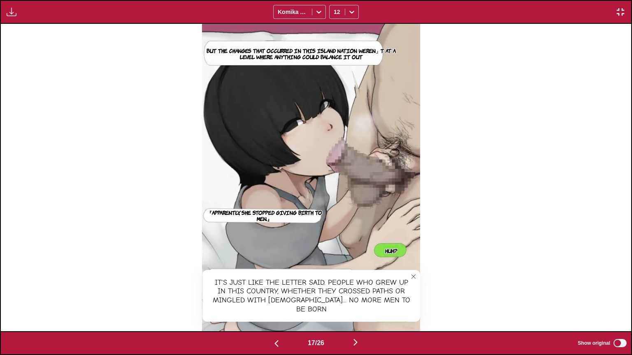
scroll to position [0, 10086]
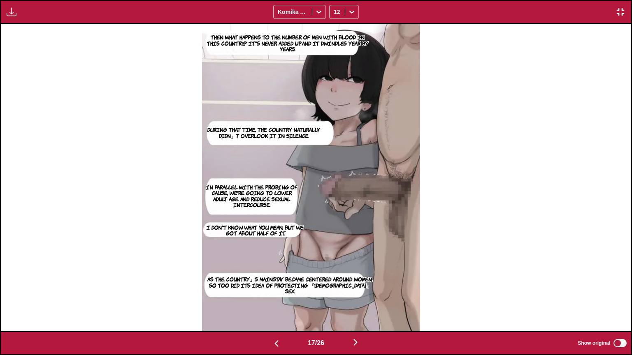
click at [322, 48] on p "Then what happens to the number of men with blood in this country...? It's neve…" at bounding box center [287, 42] width 170 height 21
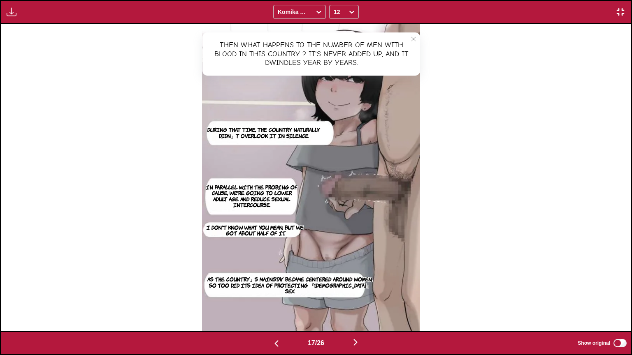
click at [295, 127] on p "During that time, the country naturally didn」t overlook it in silence" at bounding box center [263, 132] width 123 height 15
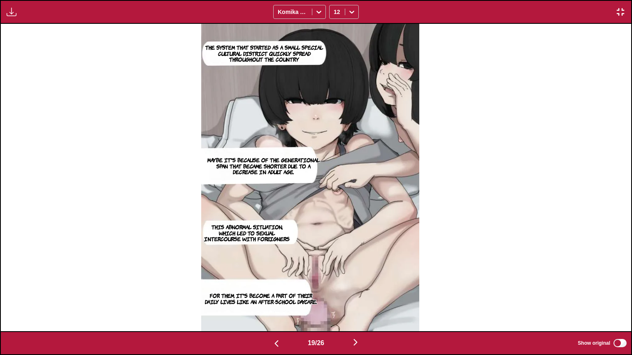
scroll to position [0, 11977]
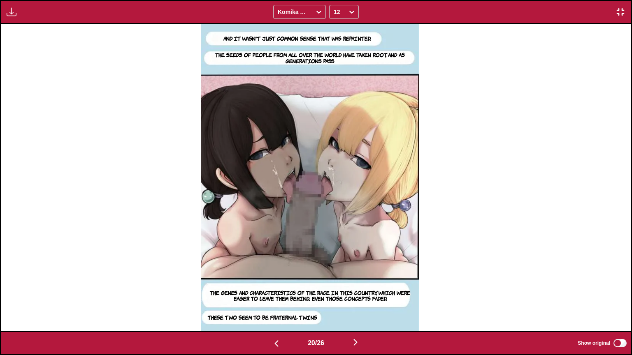
click at [347, 38] on p "And it wasn't just common sense that was repainted." at bounding box center [297, 38] width 151 height 9
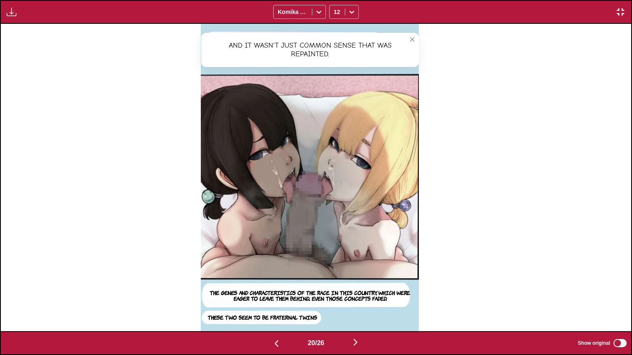
click at [415, 39] on icon "close-tooltip" at bounding box center [412, 40] width 6 height 6
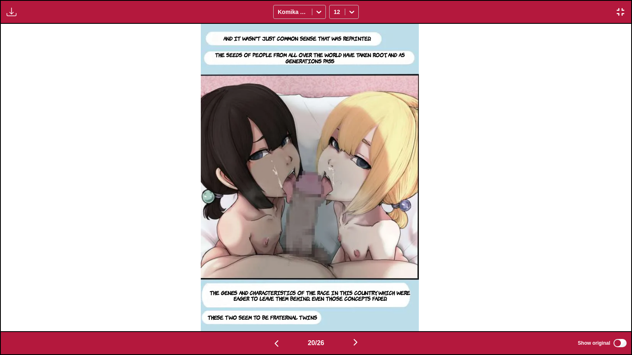
click at [387, 51] on p "The seeds of people from all over the world have taken root, and as generations…" at bounding box center [310, 57] width 218 height 15
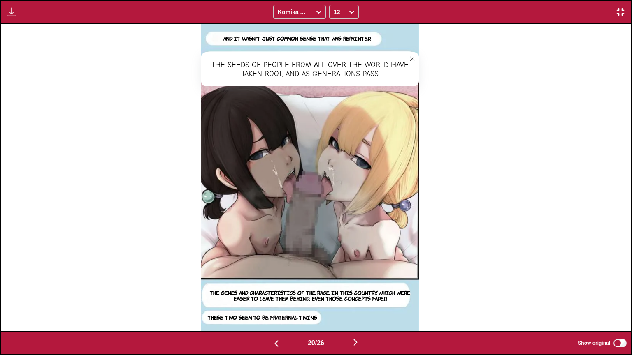
click at [347, 292] on p "The genes and characteristics of the race in this country, which were eager to …" at bounding box center [310, 295] width 218 height 15
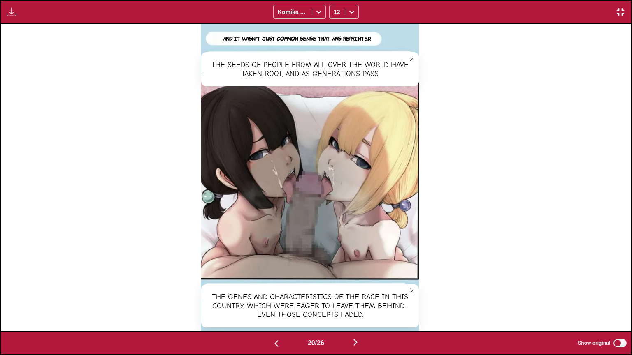
click at [413, 290] on button "close-tooltip" at bounding box center [411, 291] width 13 height 13
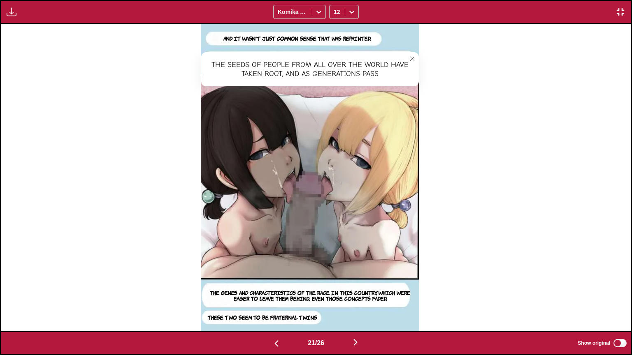
scroll to position [0, 12607]
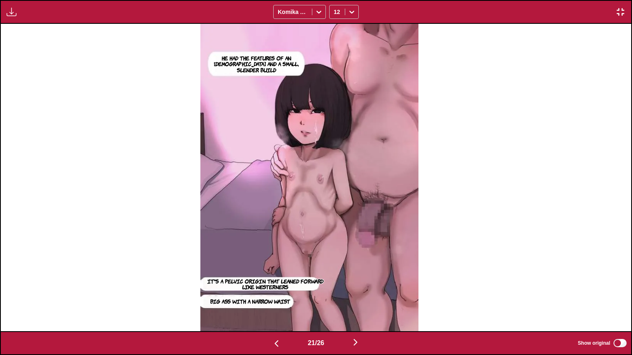
click at [276, 53] on section "He had the features of an Asian and a small, slender build" at bounding box center [256, 63] width 104 height 23
click at [281, 63] on p "He had the features of an Asian and a small, slender build" at bounding box center [256, 63] width 104 height 21
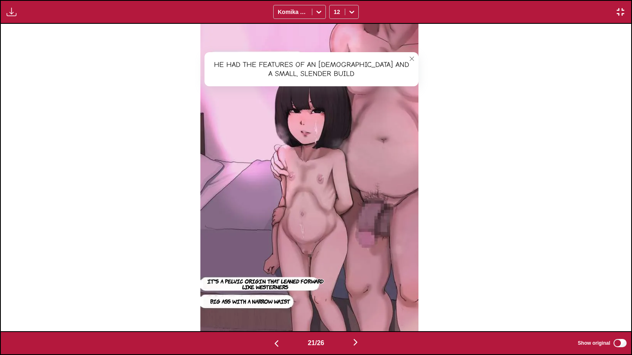
click at [281, 282] on p "It's a pelvic origin that leaned forward like westerners" at bounding box center [265, 284] width 129 height 15
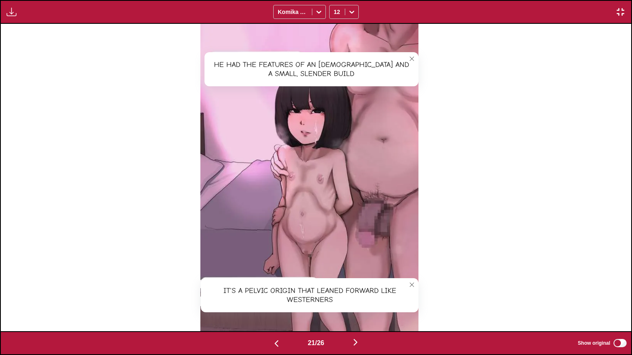
click at [415, 283] on icon "close-tooltip" at bounding box center [412, 285] width 6 height 6
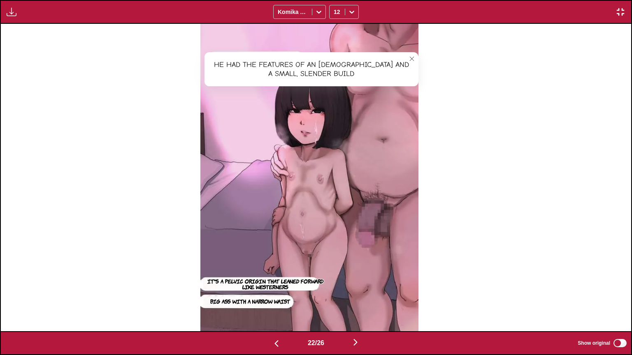
scroll to position [0, 13237]
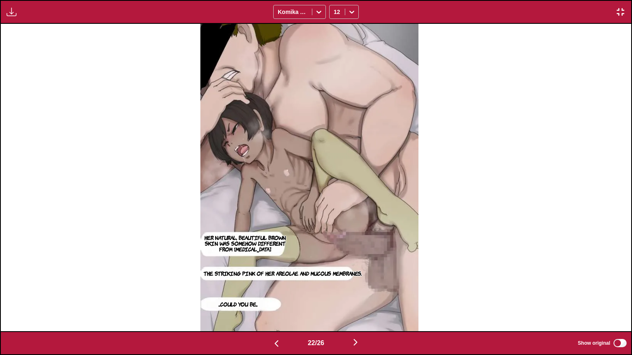
click at [232, 246] on p "Her natural, beautiful brown skin was somehow different from tanning" at bounding box center [245, 243] width 88 height 21
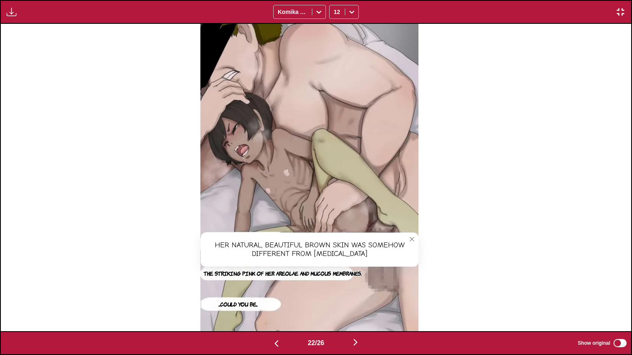
click at [415, 239] on icon "close-tooltip" at bounding box center [412, 239] width 6 height 6
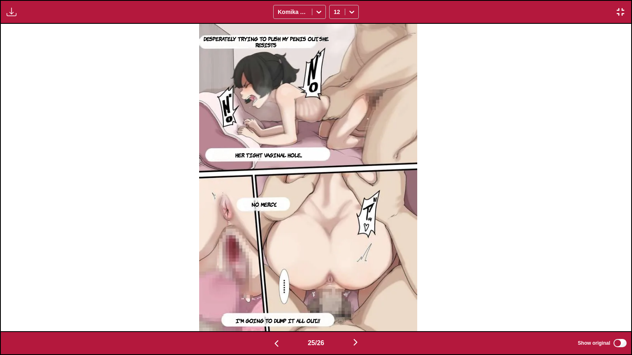
scroll to position [0, 15759]
